Goal: Register for event/course

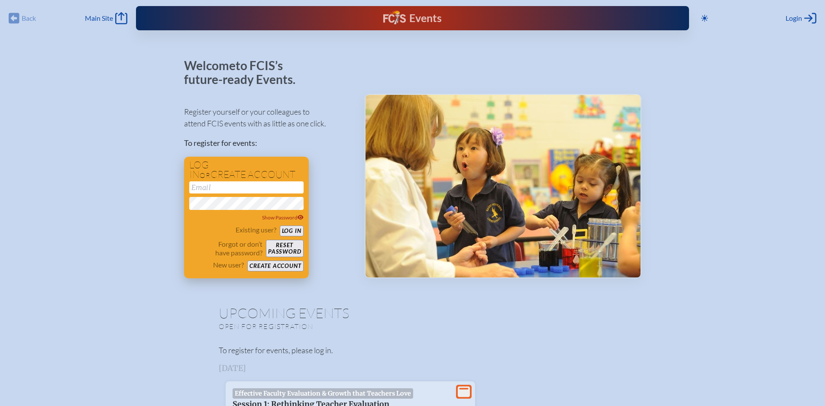
type input "[EMAIL_ADDRESS][DOMAIN_NAME]"
click at [294, 229] on button "Log in" at bounding box center [292, 231] width 24 height 11
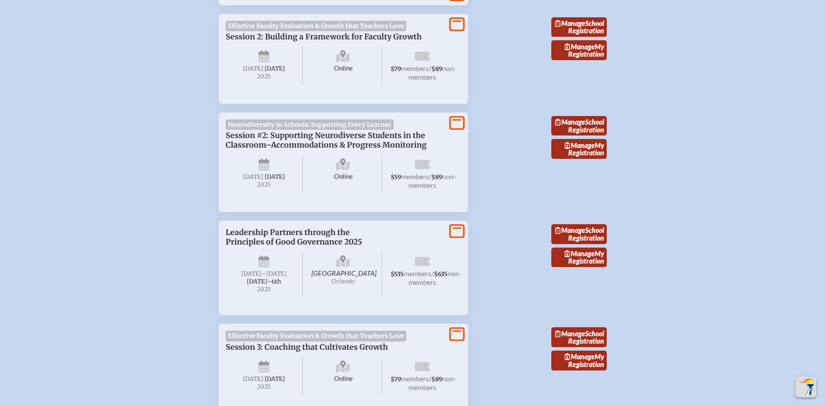
scroll to position [216, 0]
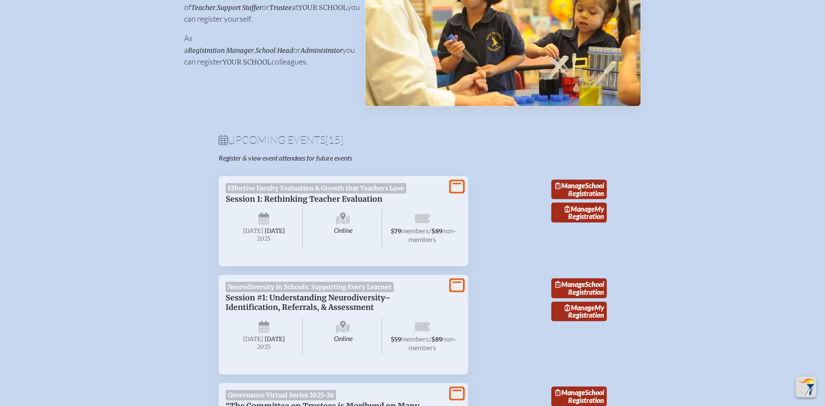
scroll to position [216, 0]
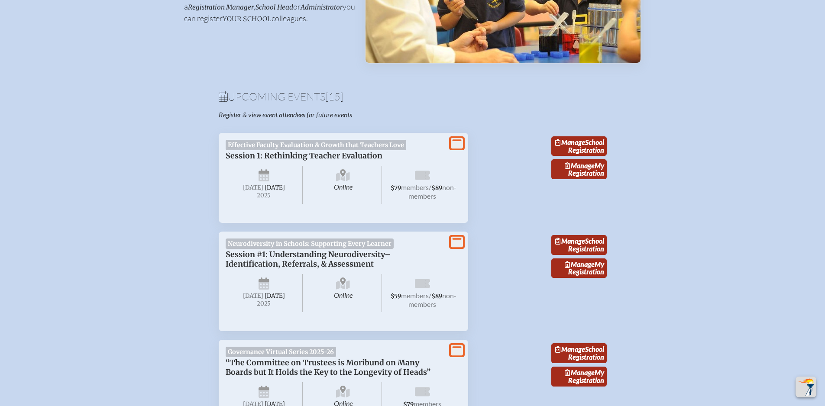
click at [456, 248] on icon at bounding box center [457, 242] width 12 height 11
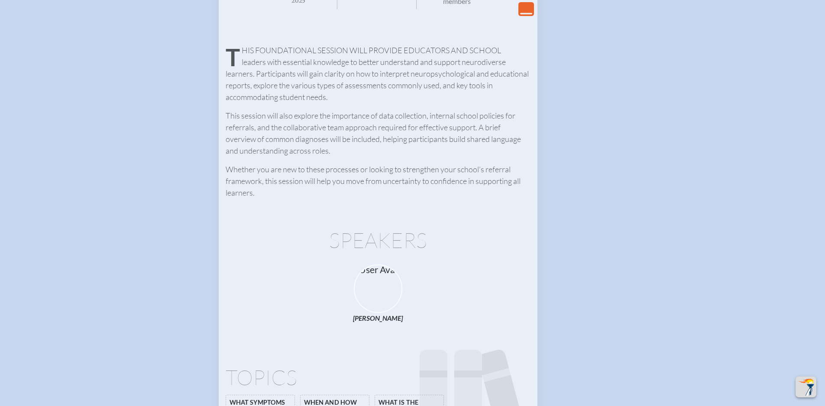
scroll to position [390, 0]
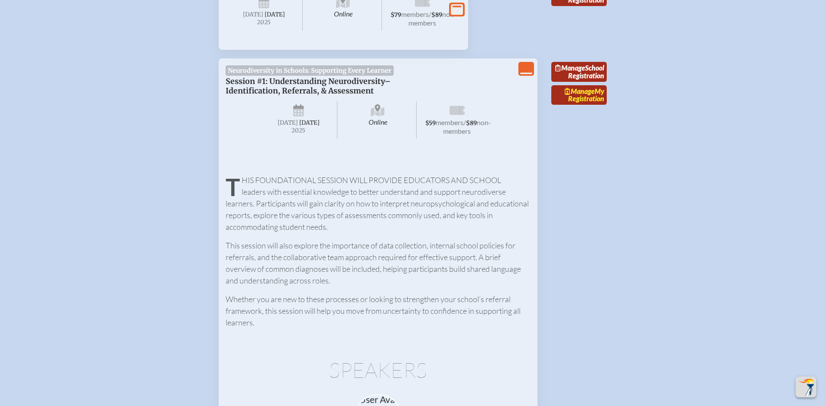
click at [580, 105] on link "Manage My Registration" at bounding box center [578, 95] width 55 height 20
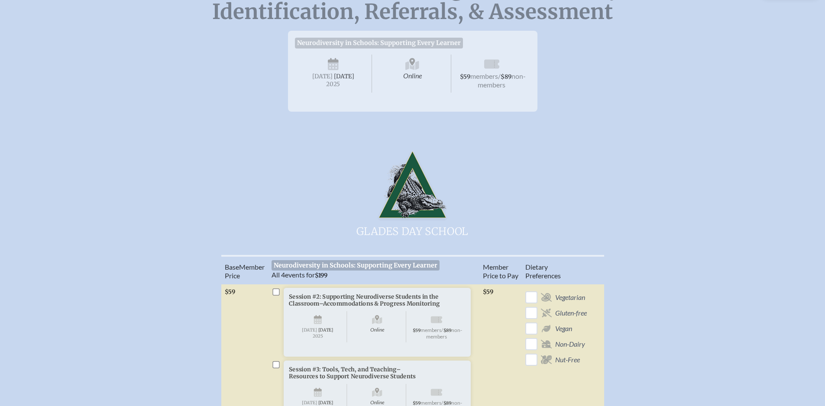
scroll to position [173, 0]
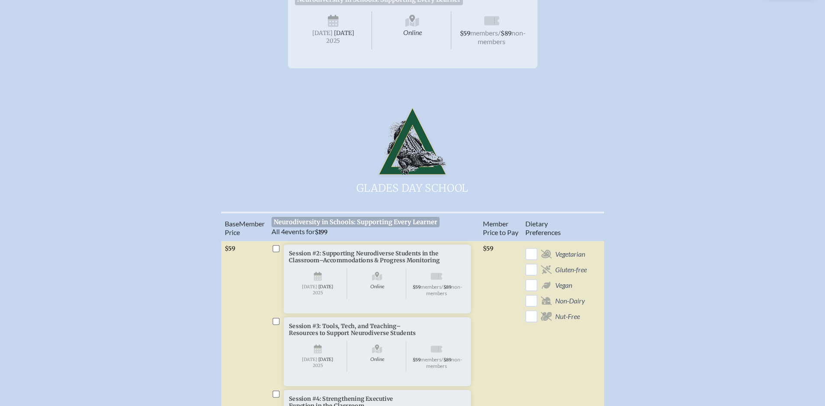
click at [276, 252] on input "checkbox" at bounding box center [275, 248] width 7 height 7
checkbox input "true"
click at [276, 325] on input "checkbox" at bounding box center [275, 321] width 7 height 7
checkbox input "true"
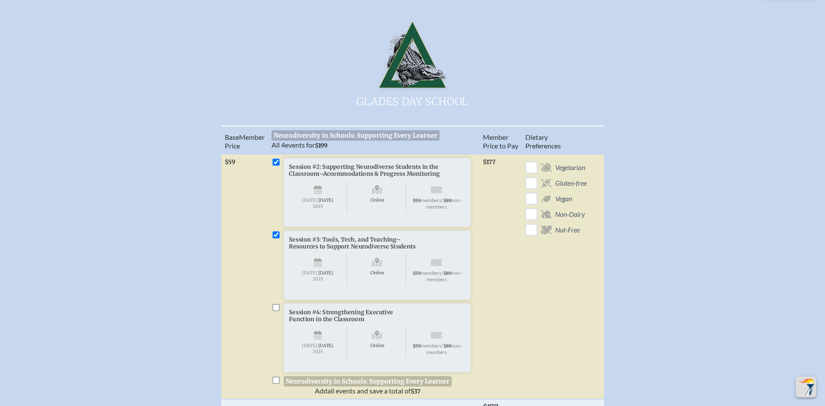
scroll to position [303, 0]
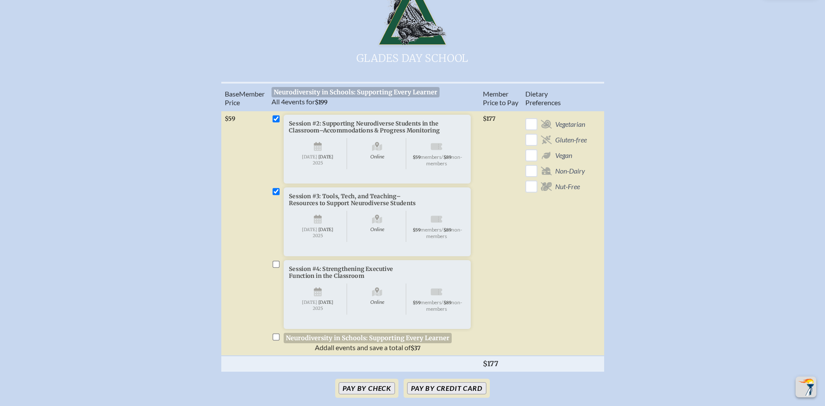
click at [275, 340] on input "checkbox" at bounding box center [275, 336] width 7 height 7
checkbox input "true"
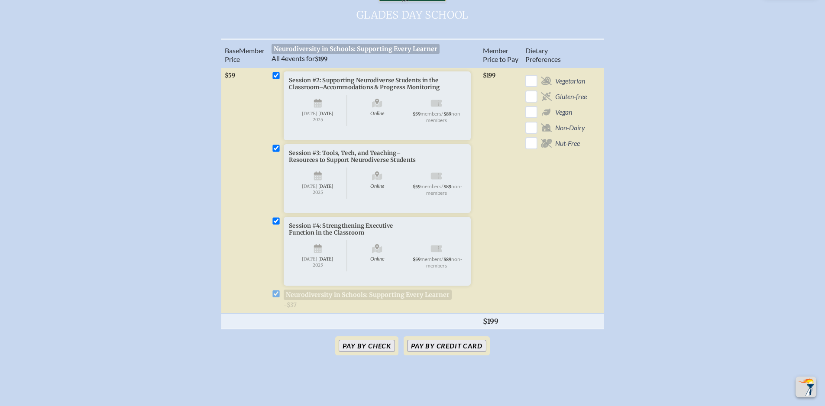
scroll to position [390, 0]
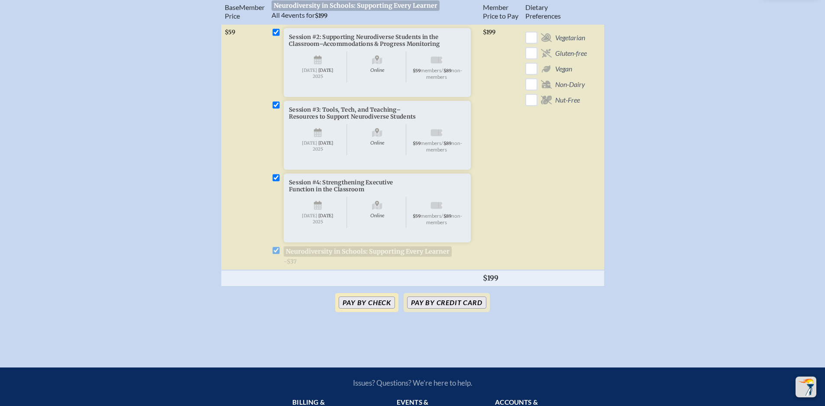
click at [366, 309] on button "Pay by Check" at bounding box center [367, 303] width 56 height 12
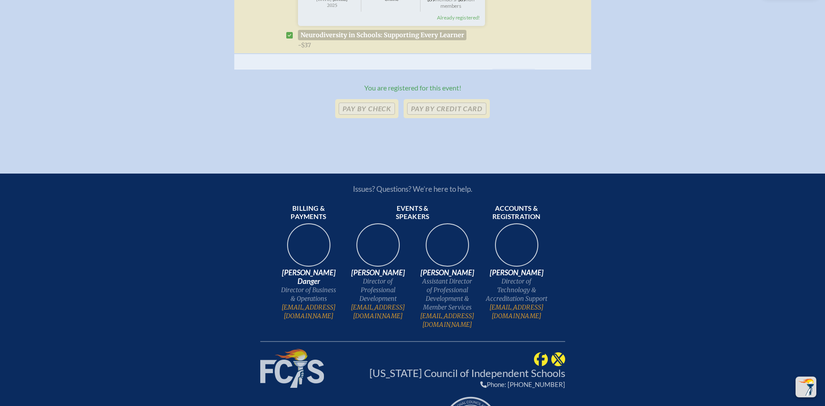
scroll to position [649, 0]
